Goal: Task Accomplishment & Management: Manage account settings

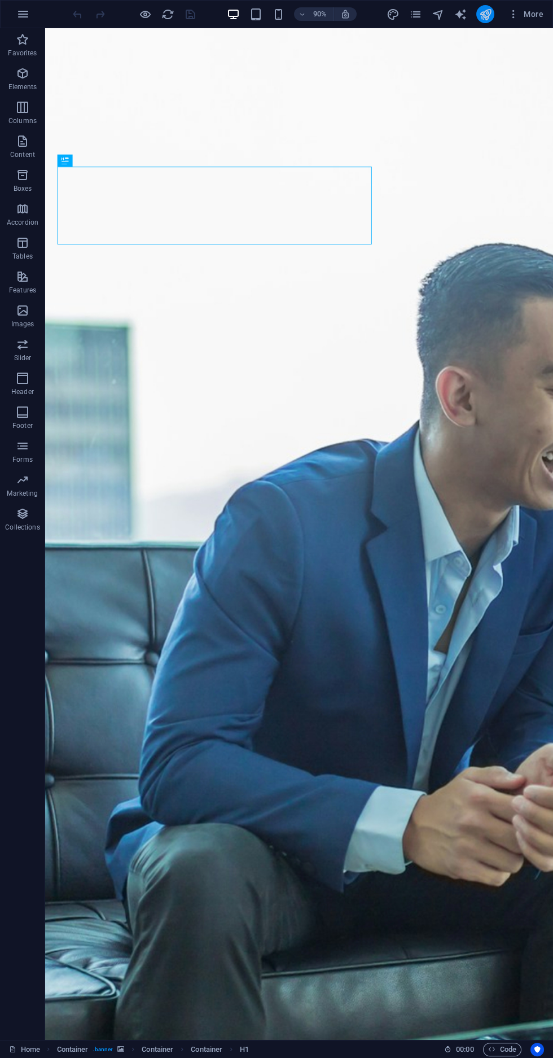
click at [485, 14] on icon "publish" at bounding box center [485, 14] width 13 height 13
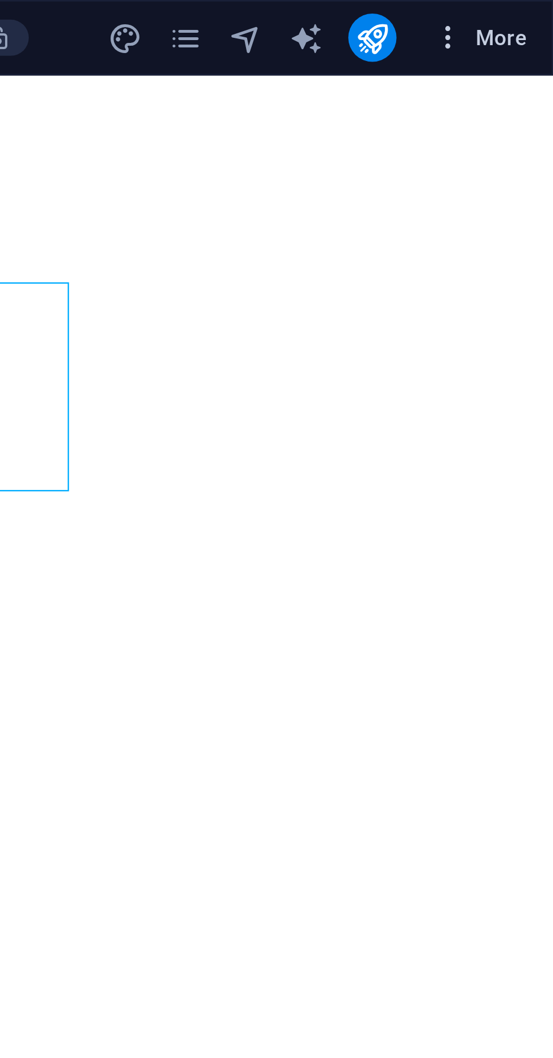
click at [513, 14] on icon "button" at bounding box center [513, 13] width 11 height 11
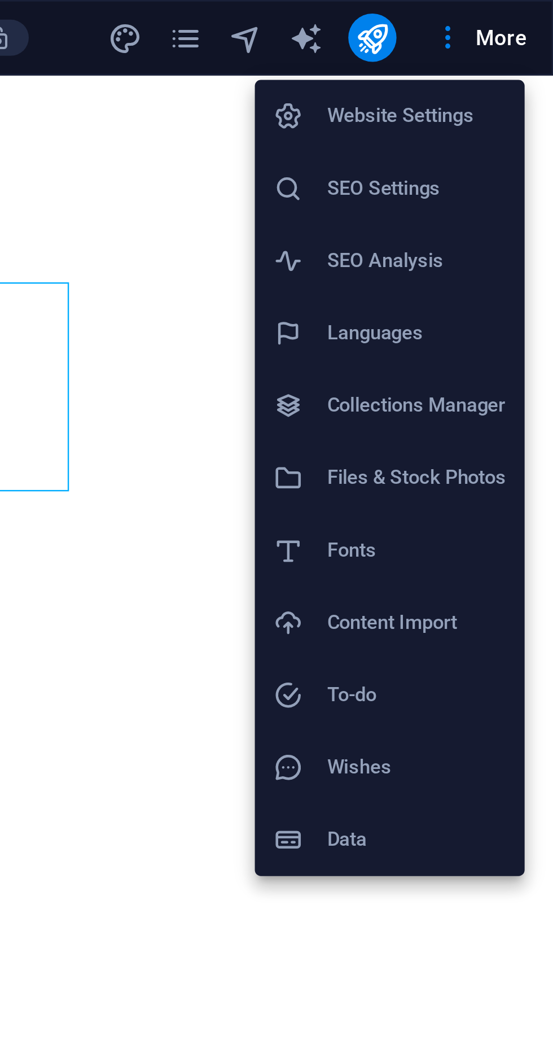
click at [484, 202] on h6 "Fonts" at bounding box center [502, 206] width 67 height 14
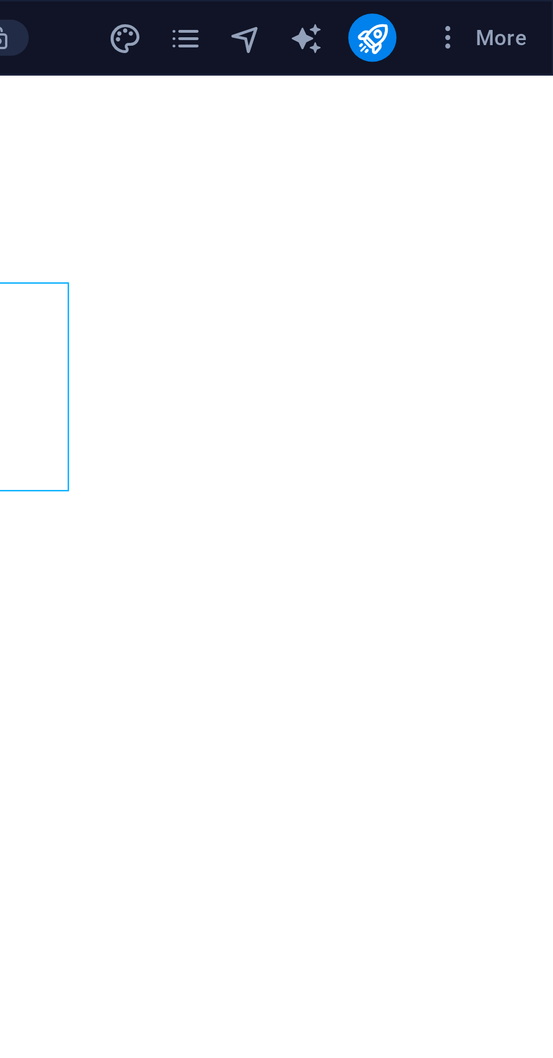
select select "popularity"
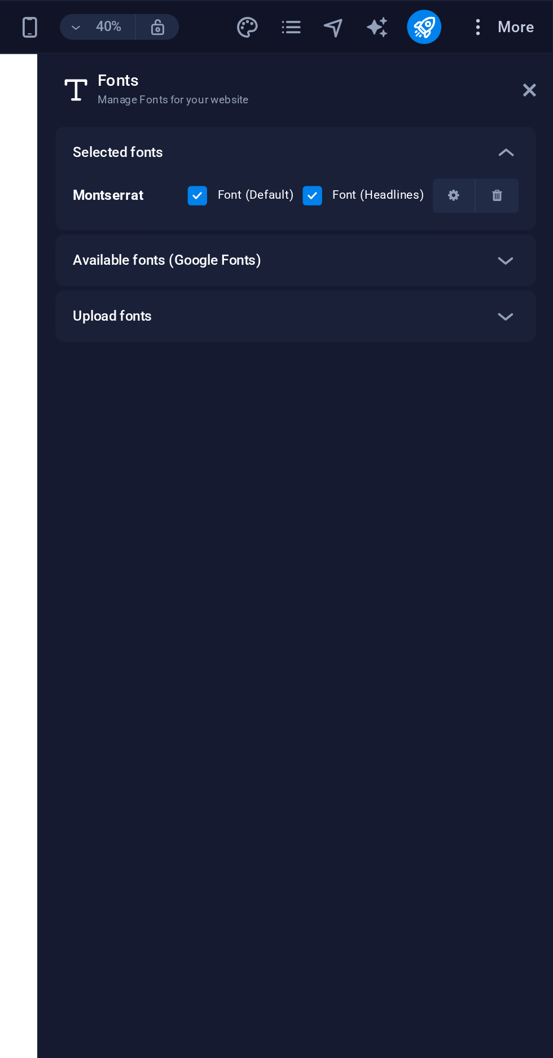
click at [507, 12] on button "More" at bounding box center [526, 14] width 45 height 18
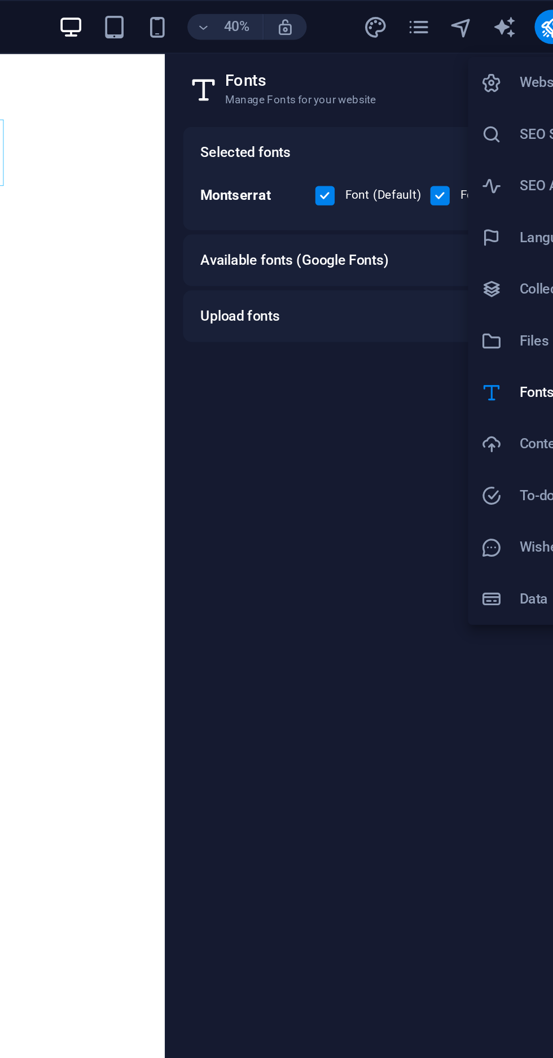
click at [393, 13] on div at bounding box center [276, 529] width 553 height 1058
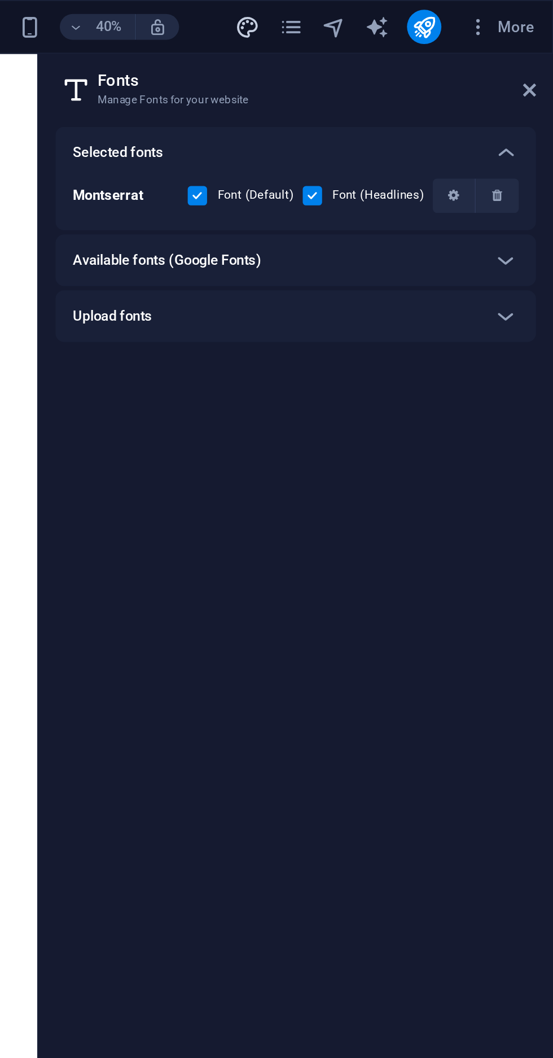
click at [390, 14] on icon "design" at bounding box center [392, 14] width 13 height 13
select select "700"
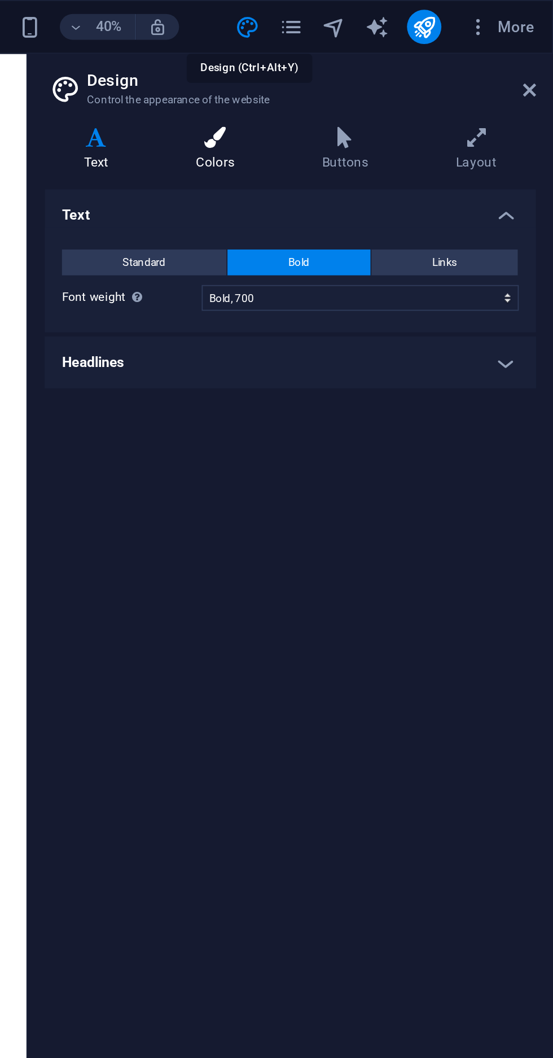
click at [378, 82] on h4 "Colors" at bounding box center [378, 79] width 66 height 24
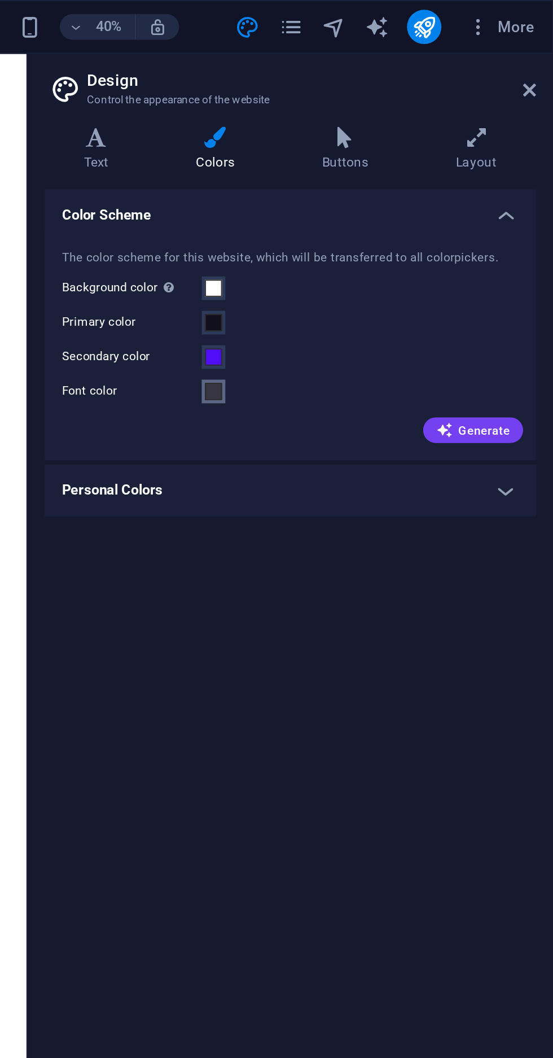
click at [374, 206] on span at bounding box center [374, 205] width 9 height 9
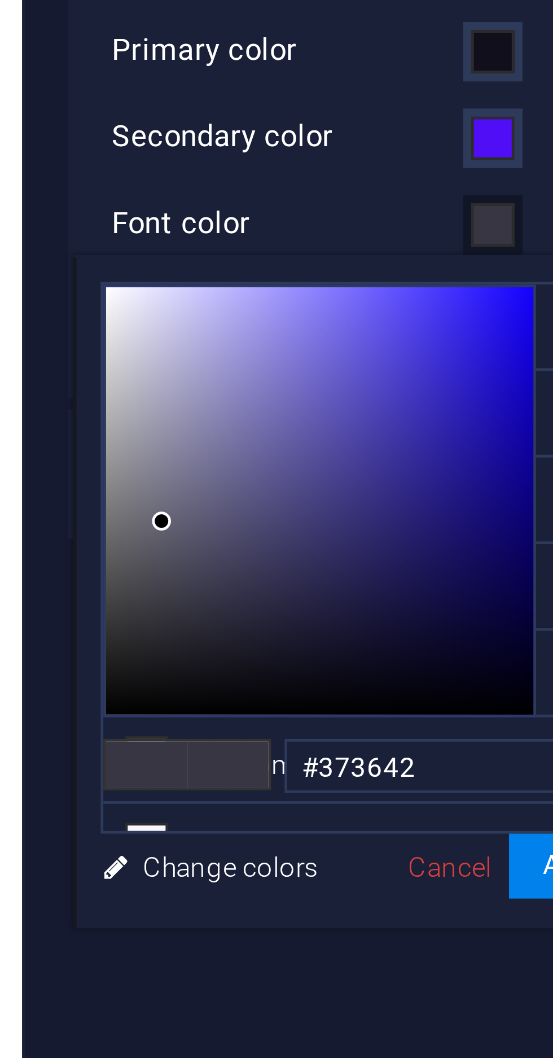
click at [296, 222] on div at bounding box center [338, 262] width 89 height 89
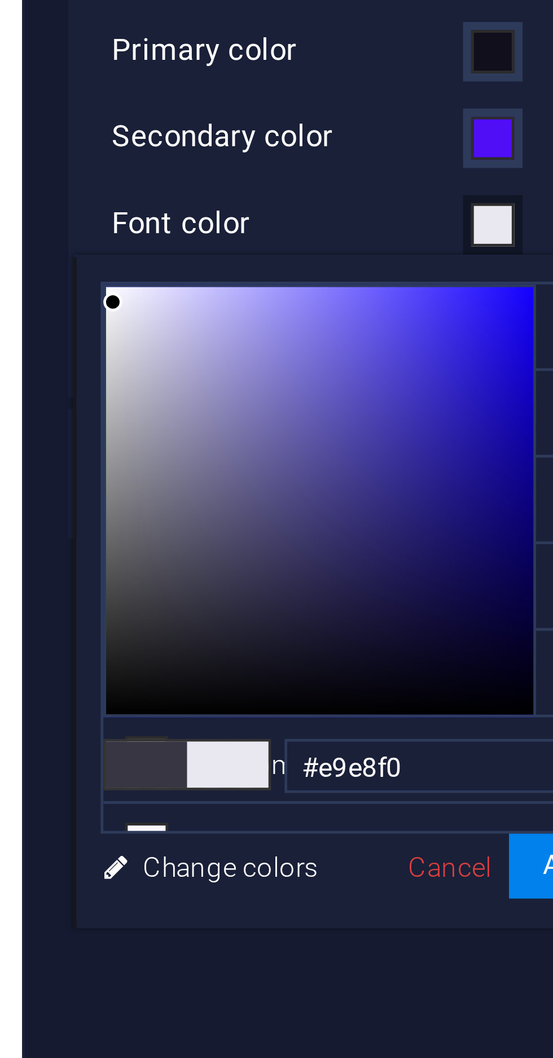
click at [297, 221] on div at bounding box center [338, 262] width 89 height 89
type input "#e9e8f4"
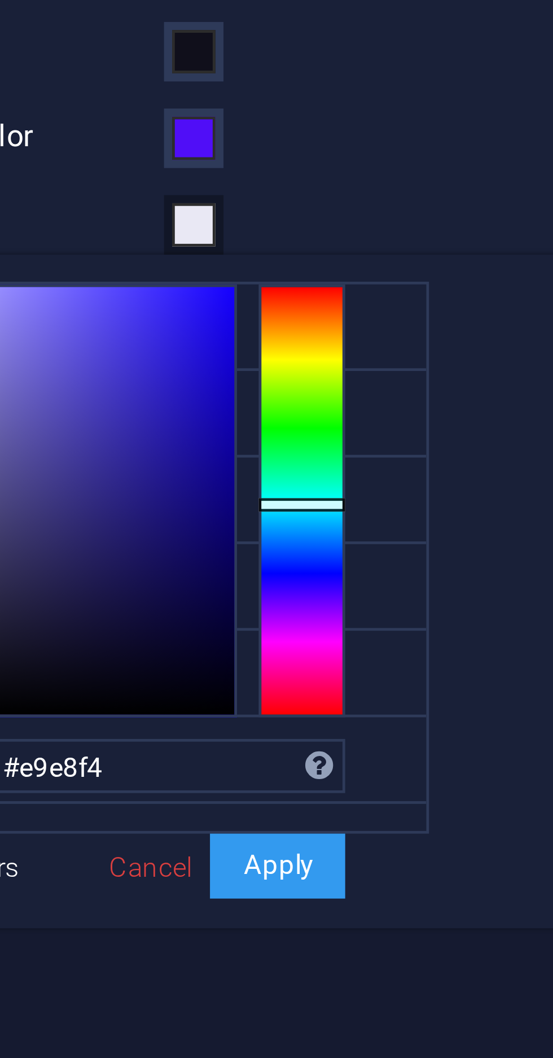
click at [397, 332] on button "Apply" at bounding box center [392, 339] width 28 height 14
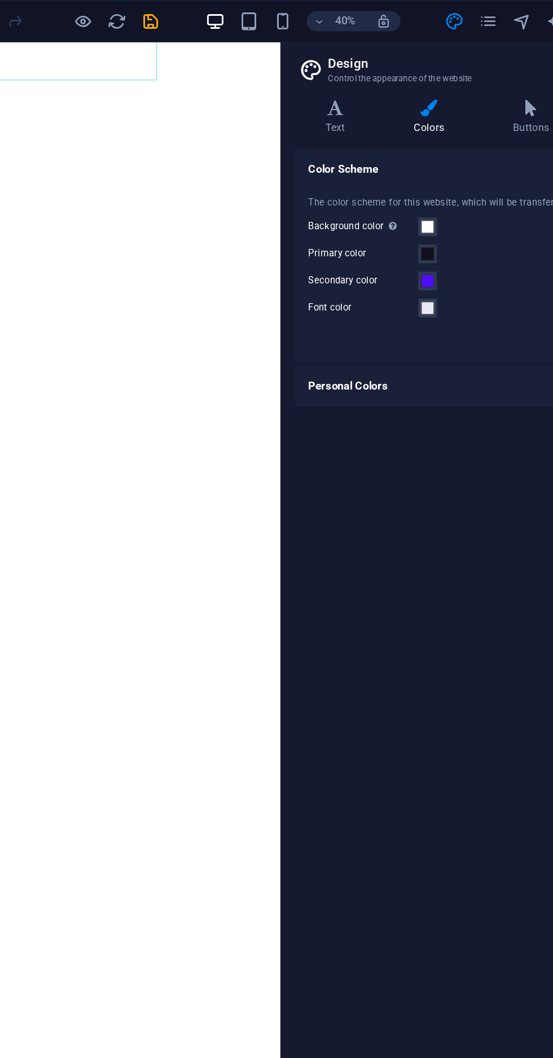
click at [189, 23] on div "40% More" at bounding box center [277, 14] width 552 height 27
click at [194, 25] on div "40% More" at bounding box center [277, 14] width 552 height 27
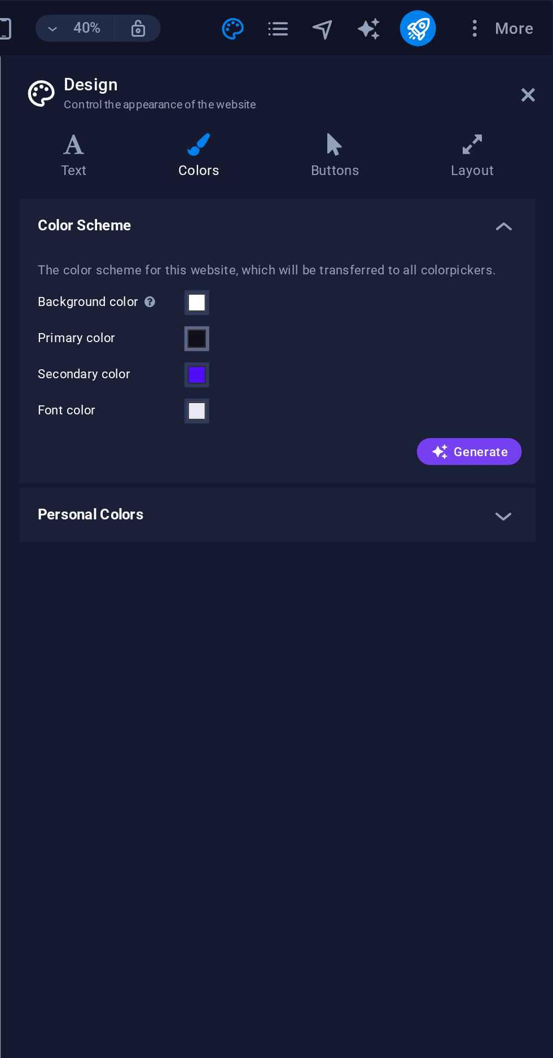
click at [375, 169] on span at bounding box center [374, 169] width 9 height 9
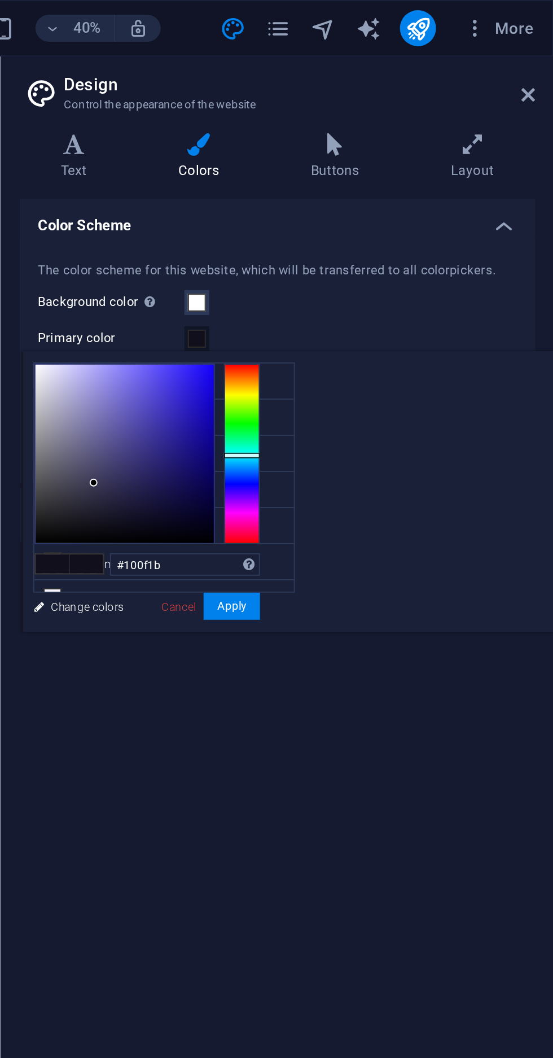
click at [301, 186] on div at bounding box center [338, 226] width 89 height 89
click at [286, 184] on div "The color scheme for this website, which will be transferred to all colorpicker…" at bounding box center [415, 181] width 262 height 122
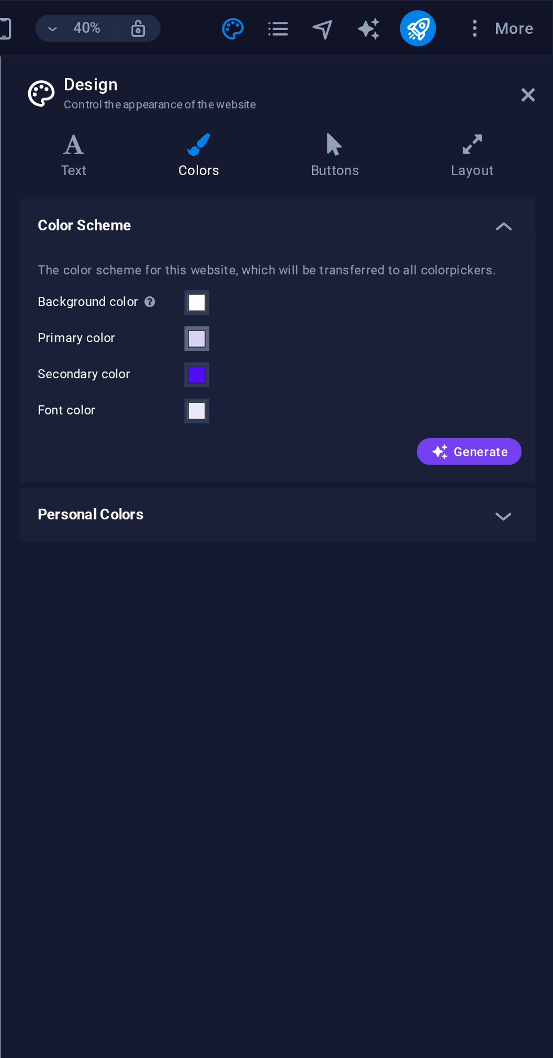
click at [375, 168] on span at bounding box center [374, 169] width 9 height 9
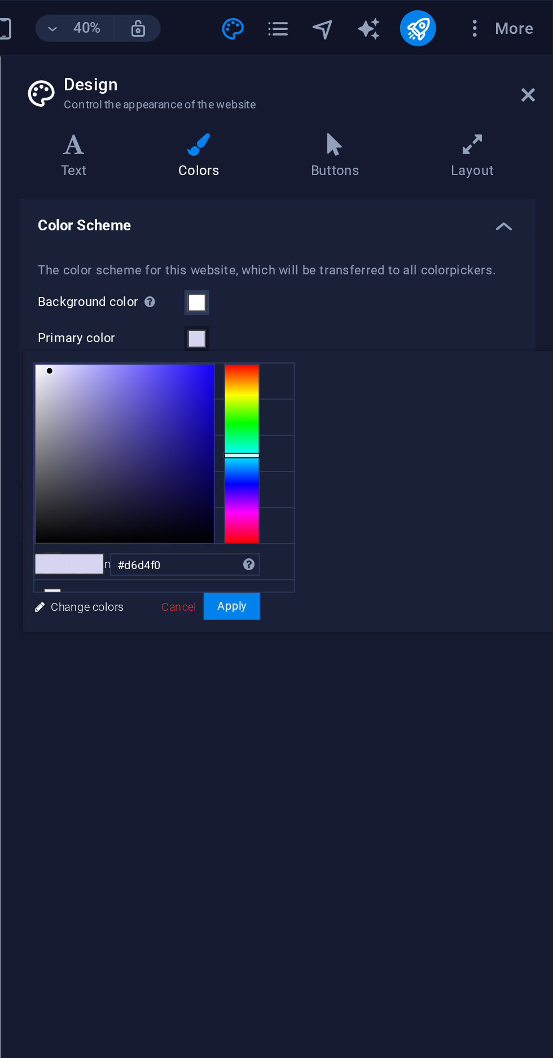
click at [285, 189] on div "Variants Text Colors Buttons Layout Text Standard Bold Links Font color Font Mo…" at bounding box center [415, 549] width 276 height 982
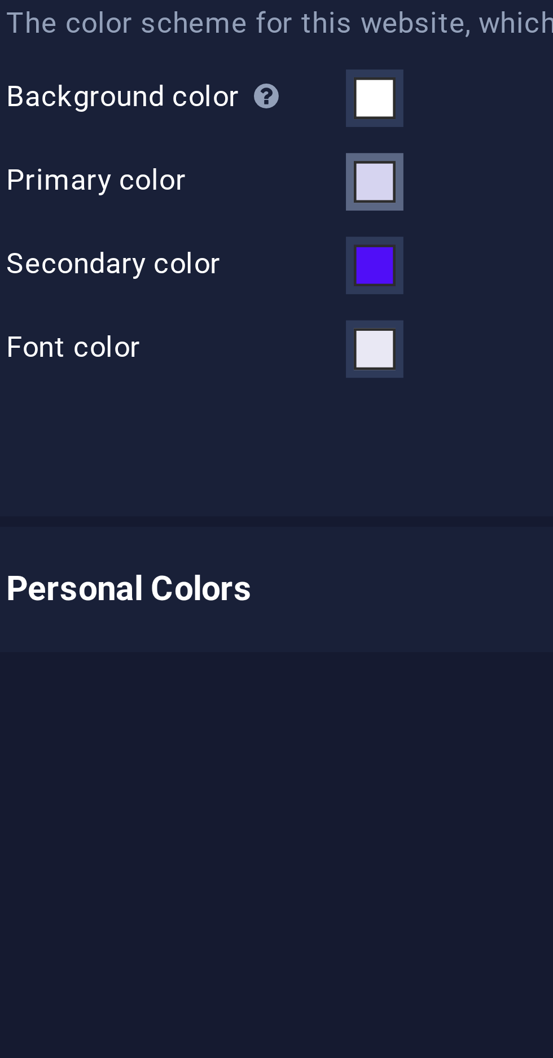
click at [375, 170] on span at bounding box center [374, 169] width 9 height 9
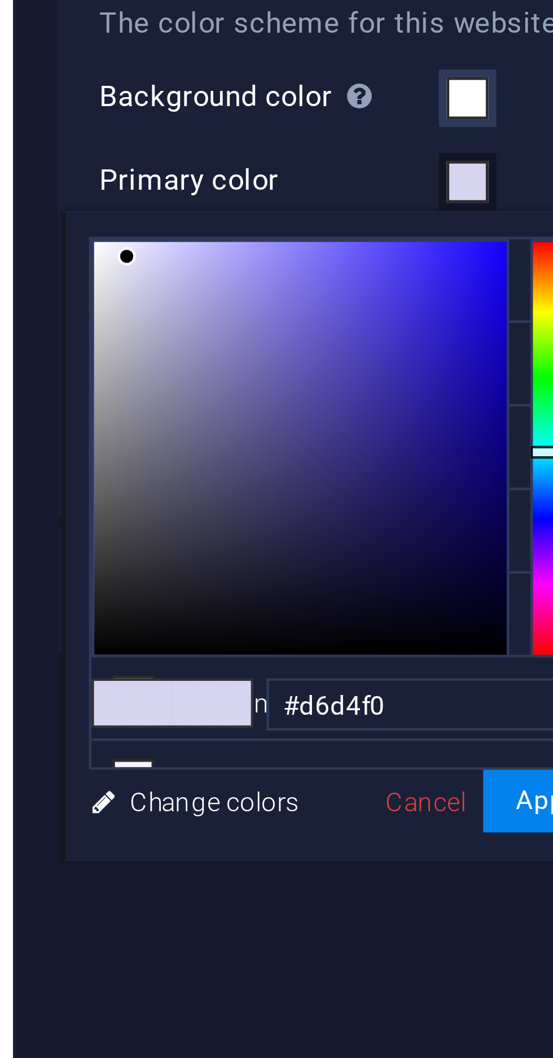
click at [295, 187] on div at bounding box center [338, 226] width 89 height 89
click at [295, 185] on div at bounding box center [295, 187] width 4 height 4
type input "#efeff4"
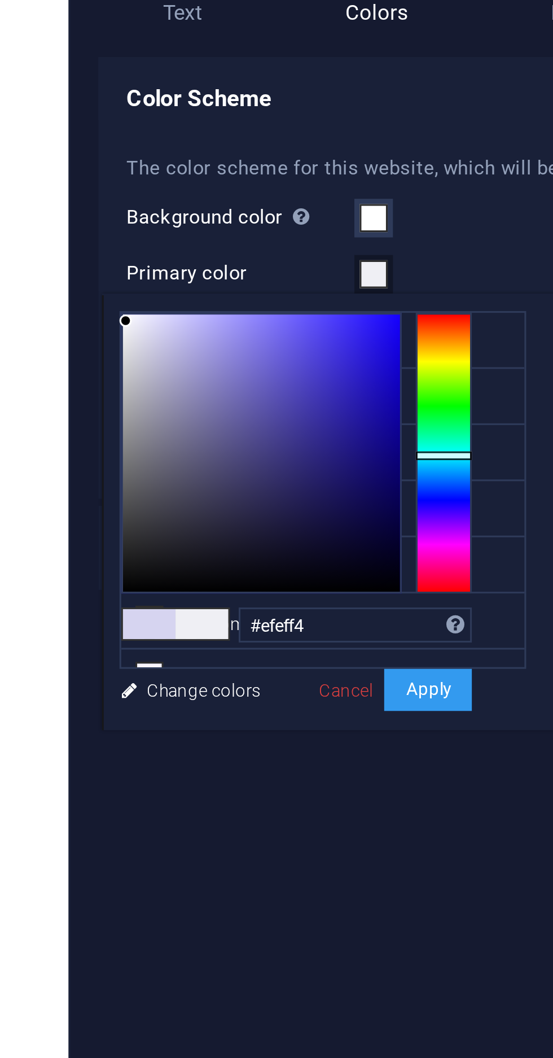
click at [392, 296] on button "Apply" at bounding box center [392, 303] width 28 height 14
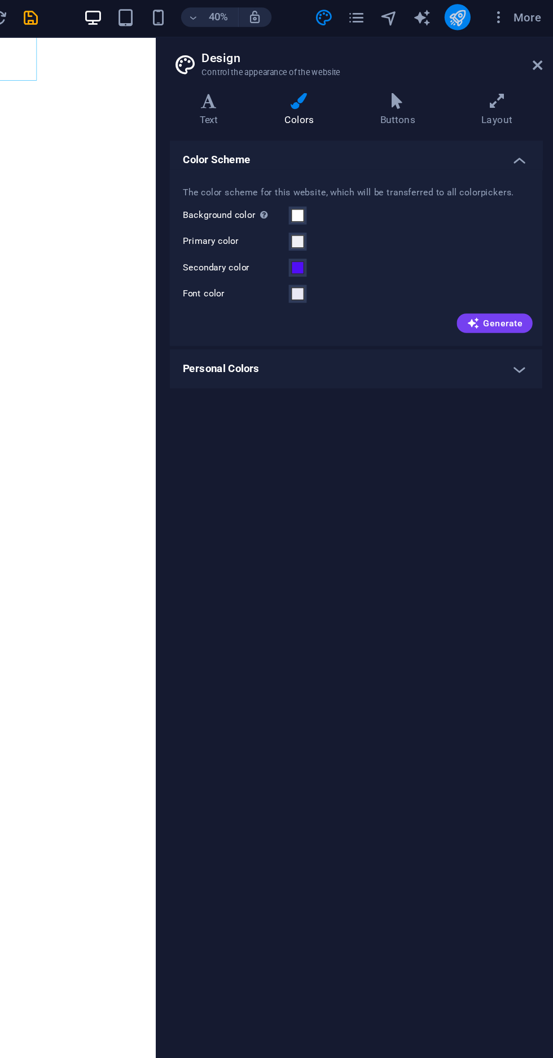
click at [485, 15] on icon "publish" at bounding box center [485, 14] width 13 height 13
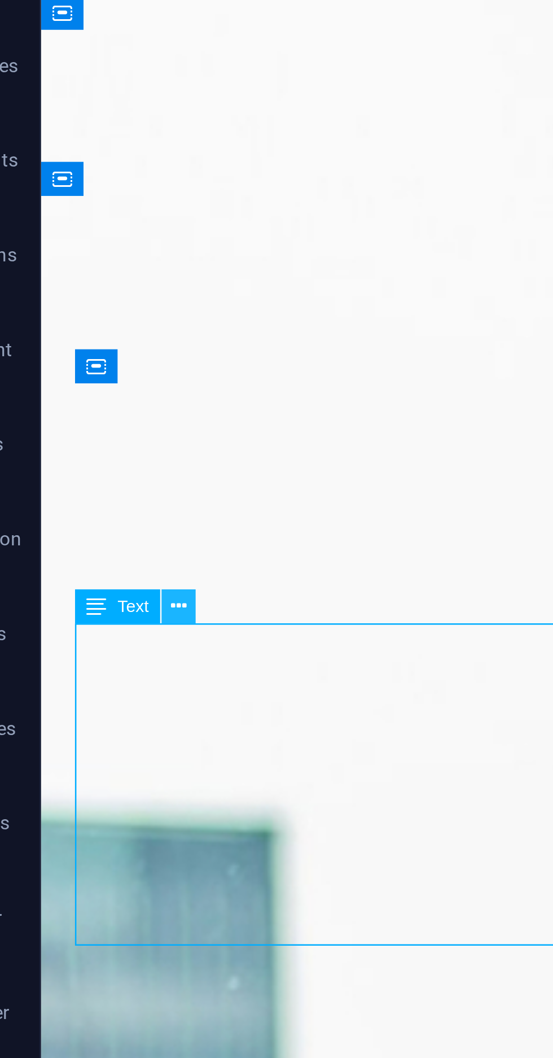
click at [95, 248] on icon at bounding box center [94, 247] width 6 height 11
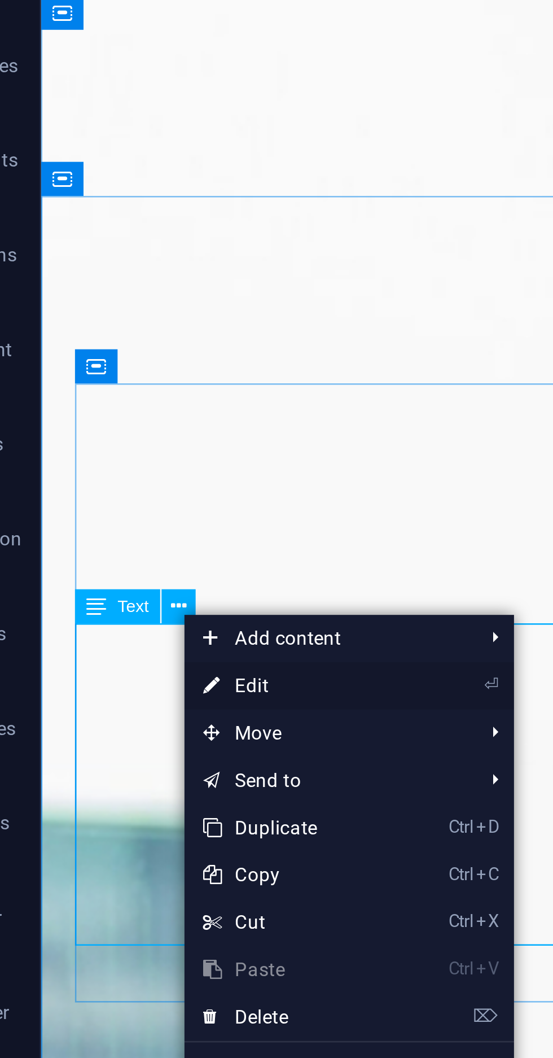
click at [130, 274] on link "⏎ Edit" at bounding box center [135, 274] width 76 height 17
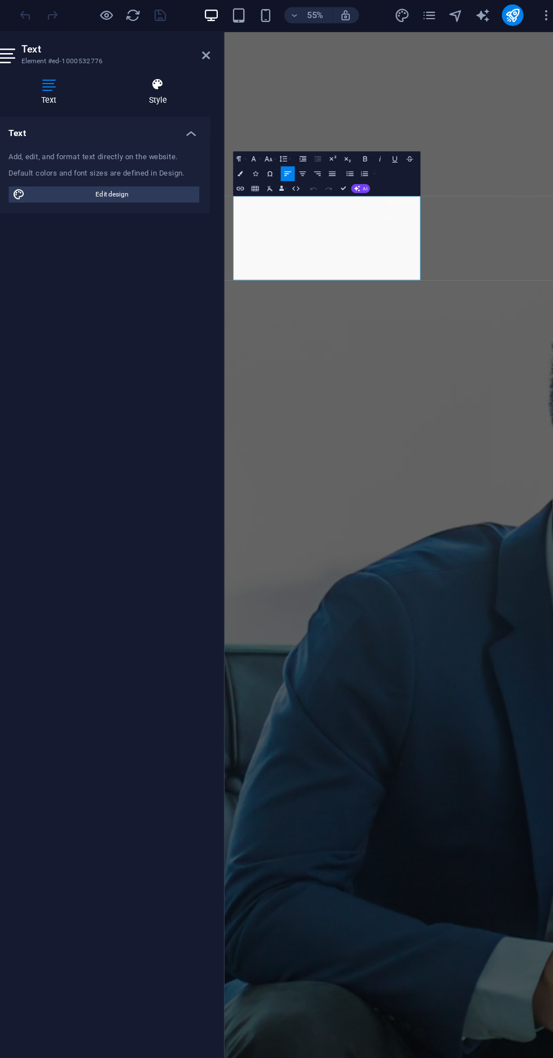
click at [185, 84] on h4 "Style" at bounding box center [188, 79] width 88 height 24
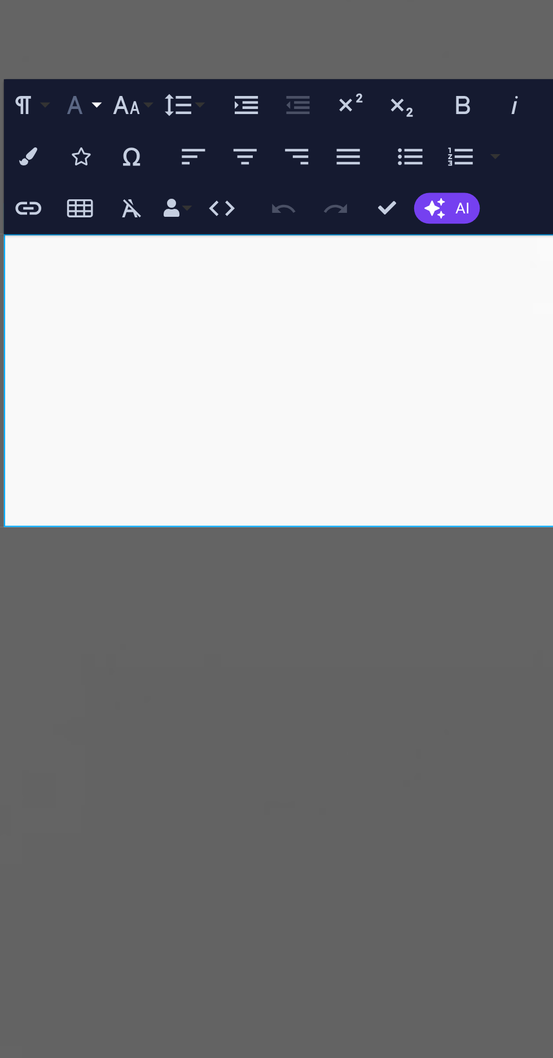
click at [273, 134] on button "Font Family" at bounding box center [270, 134] width 12 height 12
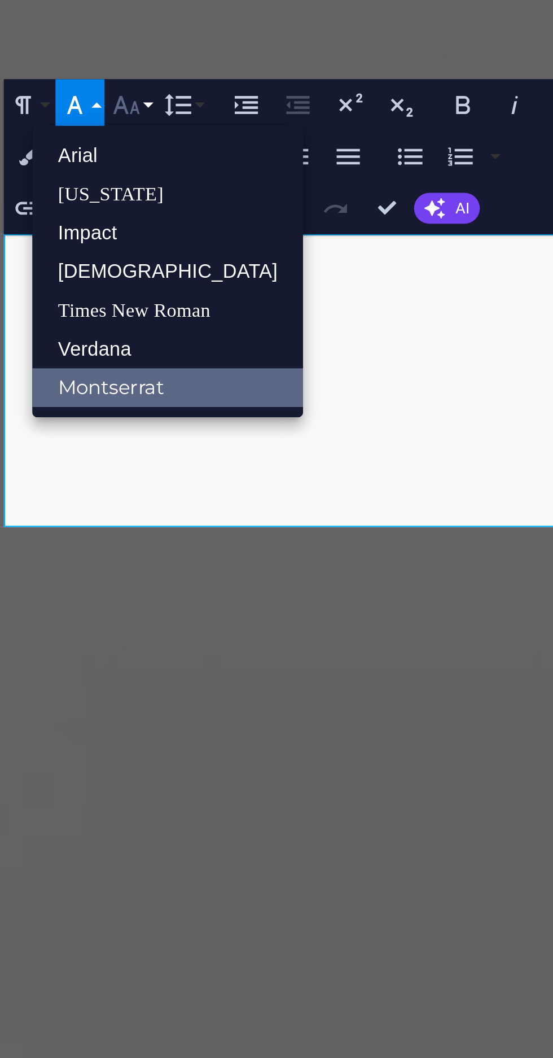
click at [283, 139] on button "Font Size" at bounding box center [282, 134] width 12 height 12
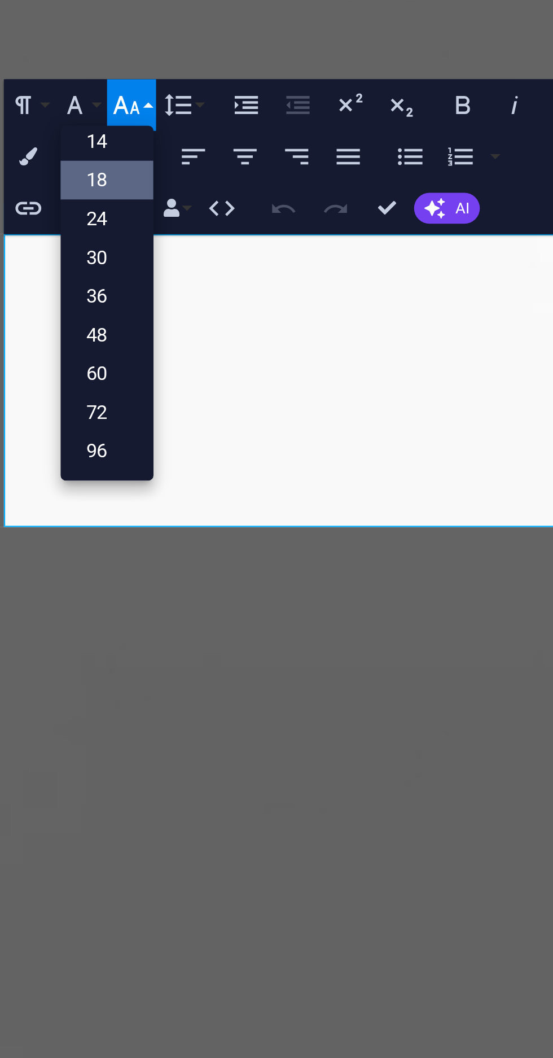
scroll to position [91, 0]
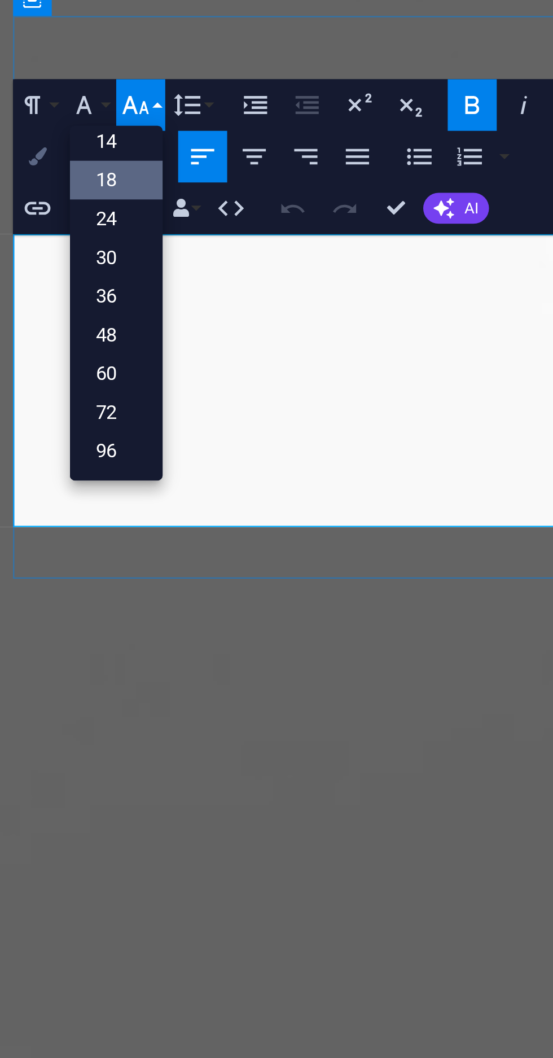
click at [256, 149] on button "Colors" at bounding box center [257, 147] width 12 height 12
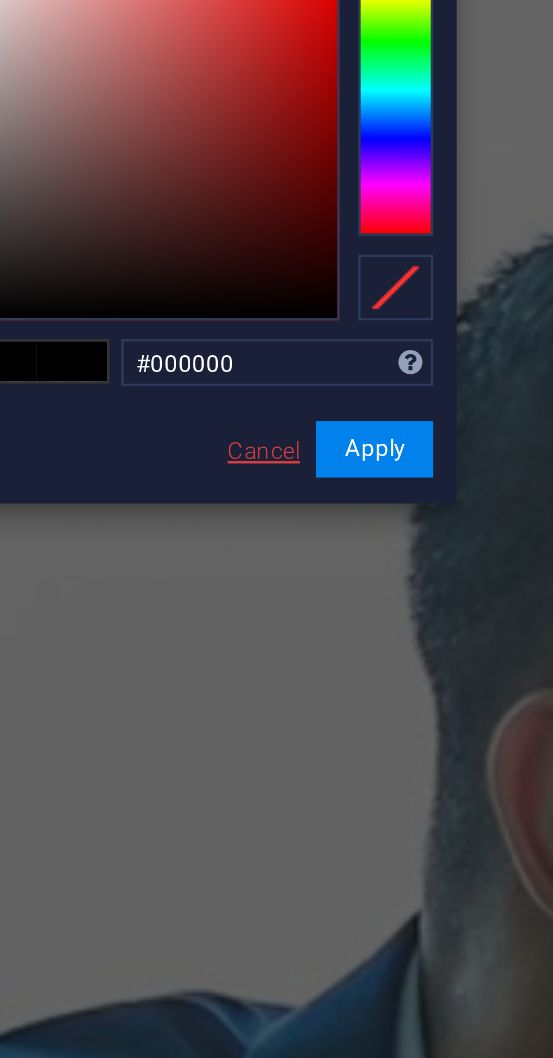
click at [484, 304] on link "Cancel" at bounding box center [481, 308] width 20 height 8
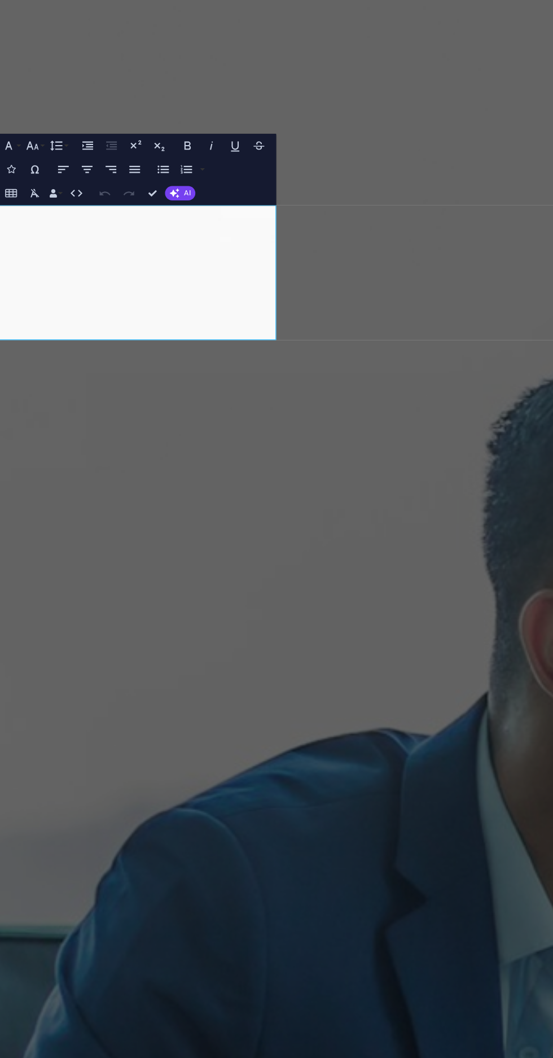
scroll to position [0, 0]
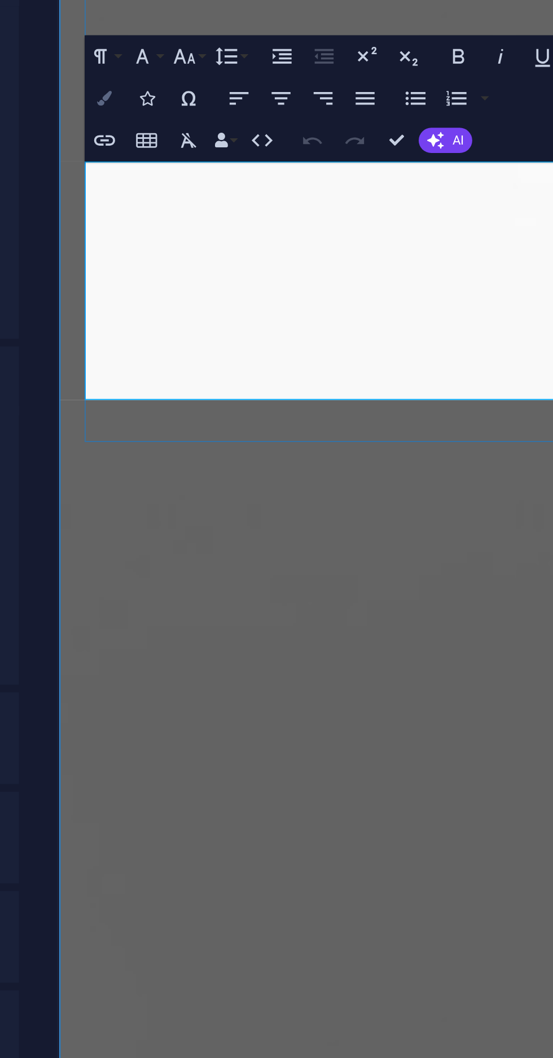
click at [256, 148] on icon "button" at bounding box center [257, 147] width 5 height 5
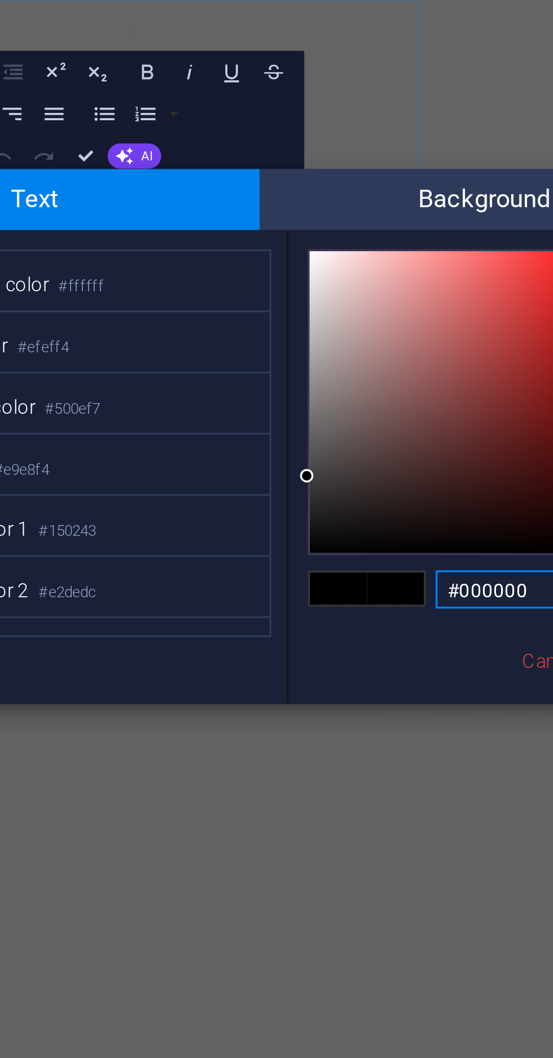
click at [410, 191] on div at bounding box center [454, 231] width 89 height 89
type input "#f1ecec"
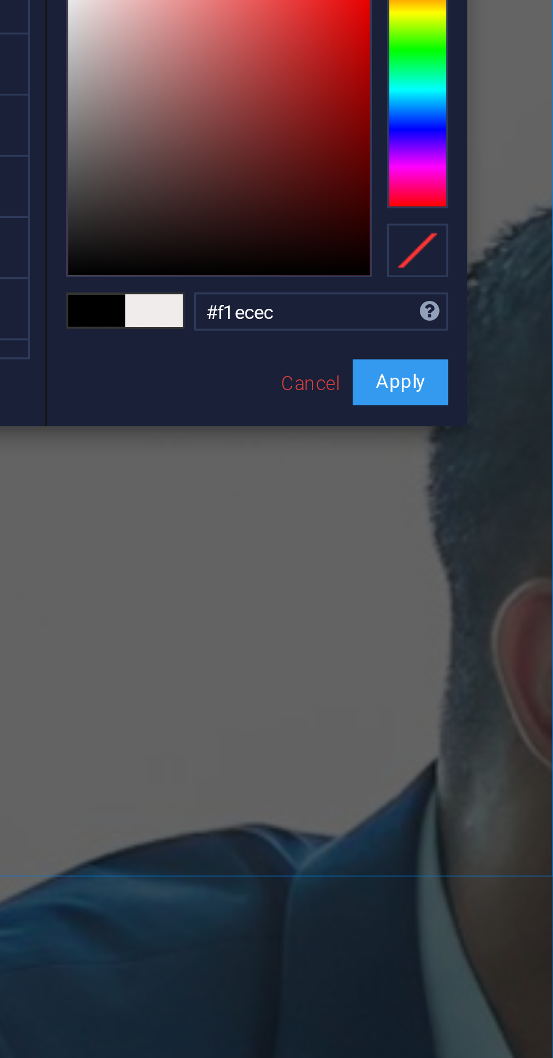
click at [510, 301] on button "Apply" at bounding box center [508, 308] width 28 height 14
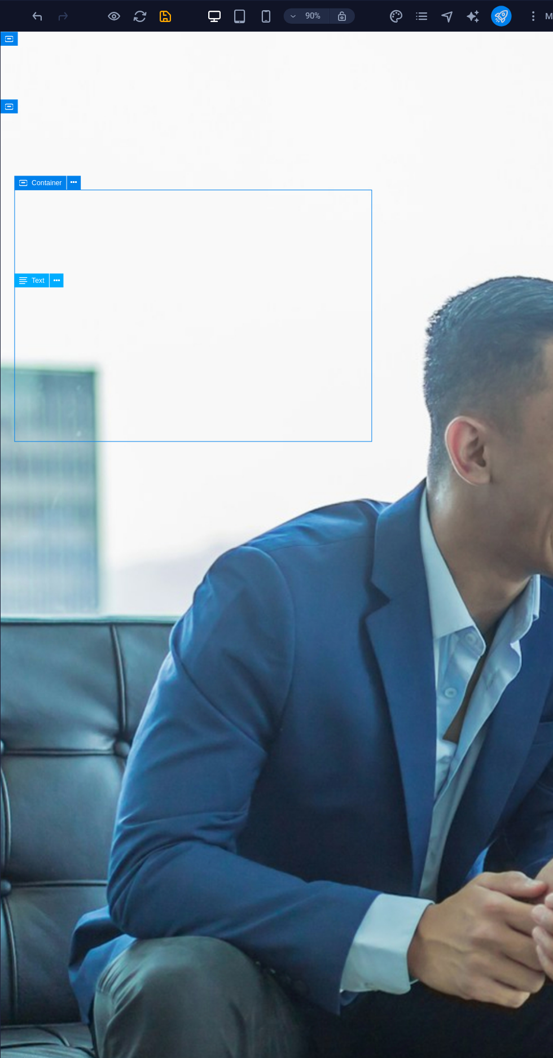
click at [486, 16] on icon "publish" at bounding box center [485, 14] width 13 height 13
